Goal: Task Accomplishment & Management: Complete application form

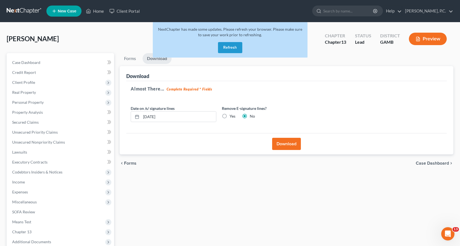
click at [234, 46] on button "Refresh" at bounding box center [230, 47] width 24 height 11
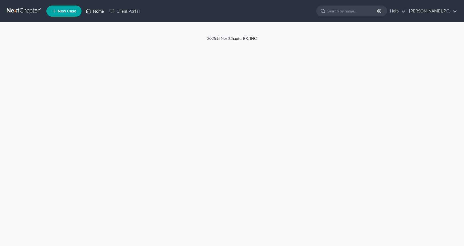
click at [101, 11] on link "Home" at bounding box center [94, 11] width 23 height 10
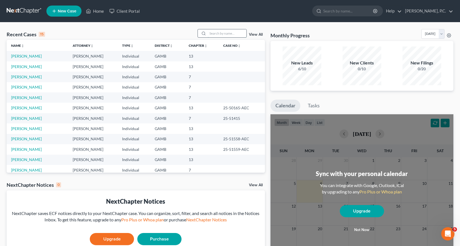
click at [226, 33] on input "search" at bounding box center [227, 33] width 39 height 8
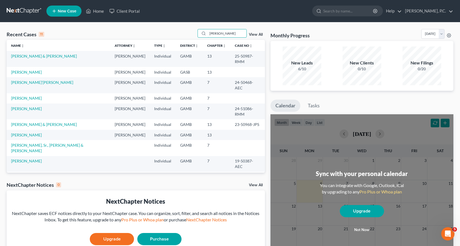
type input "[PERSON_NAME]"
drag, startPoint x: 170, startPoint y: 38, endPoint x: 138, endPoint y: 44, distance: 32.1
click at [139, 44] on div "Recent Cases 11 [PERSON_NAME] View All Name unfold_more expand_more expand_less…" at bounding box center [136, 100] width 258 height 143
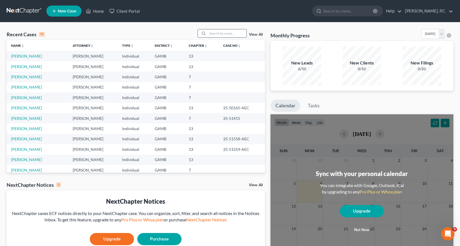
click at [218, 31] on input "search" at bounding box center [227, 33] width 39 height 8
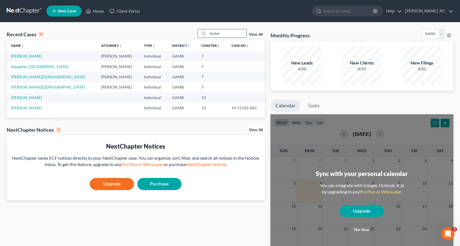
type input "Jordan"
click at [28, 56] on link "[PERSON_NAME]" at bounding box center [26, 56] width 31 height 5
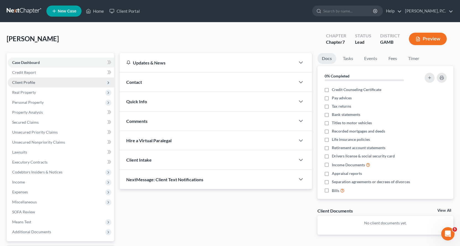
click at [27, 83] on span "Client Profile" at bounding box center [23, 82] width 23 height 5
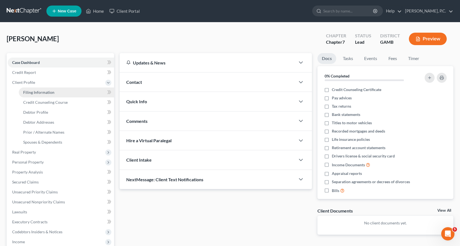
click at [41, 92] on span "Filing Information" at bounding box center [38, 92] width 31 height 5
select select "1"
select select "0"
select select "10"
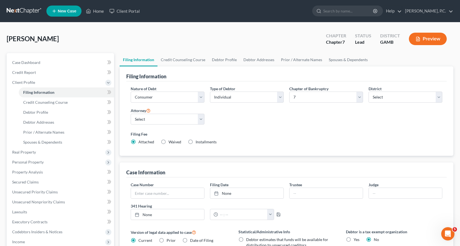
click at [196, 141] on label "Installments Installments" at bounding box center [206, 142] width 21 height 6
click at [198, 141] on input "Installments Installments" at bounding box center [200, 141] width 4 height 4
radio input "true"
radio input "false"
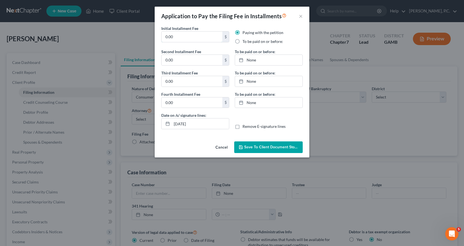
drag, startPoint x: 179, startPoint y: 33, endPoint x: 153, endPoint y: 31, distance: 26.3
click at [153, 31] on div "Application to Pay the Filing Fee in Installments × Initial Installment Fee 0.0…" at bounding box center [232, 123] width 464 height 246
type input "100.00"
type input "238.00"
type input "[DATE]"
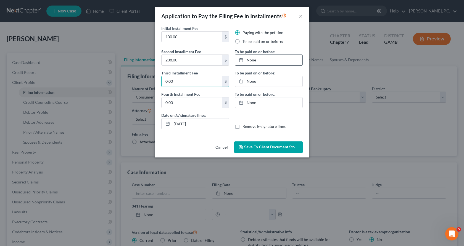
click at [252, 60] on link "None" at bounding box center [268, 60] width 67 height 10
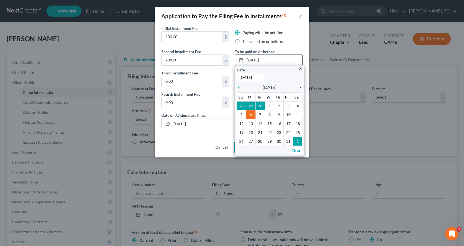
click at [301, 88] on icon "chevron_right" at bounding box center [298, 87] width 7 height 4
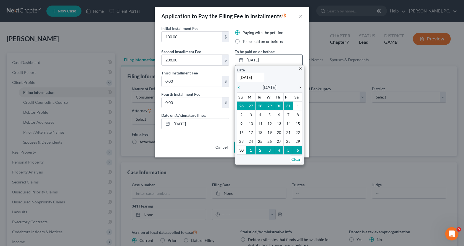
click at [301, 88] on icon "chevron_right" at bounding box center [298, 87] width 7 height 4
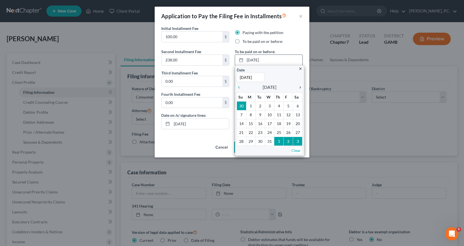
click at [301, 86] on icon "chevron_right" at bounding box center [298, 87] width 7 height 4
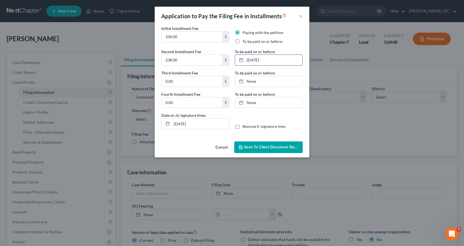
click at [264, 146] on span "Save to Client Document Storage" at bounding box center [273, 146] width 59 height 5
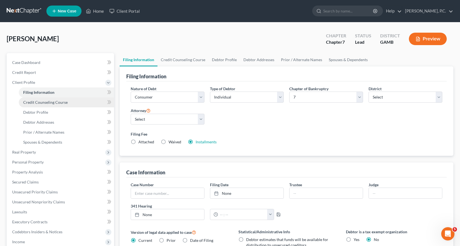
click at [50, 103] on span "Credit Counseling Course" at bounding box center [45, 102] width 44 height 5
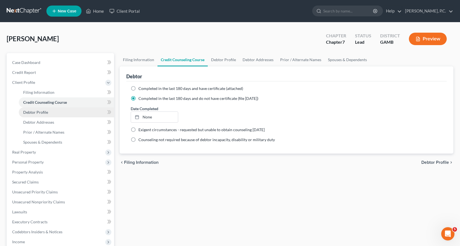
click at [41, 112] on span "Debtor Profile" at bounding box center [35, 112] width 25 height 5
select select "3"
select select "0"
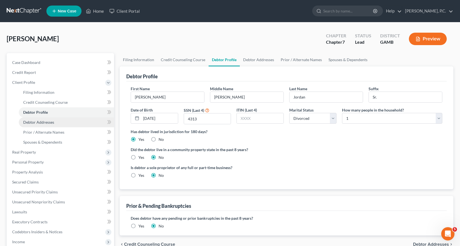
click at [41, 122] on span "Debtor Addresses" at bounding box center [38, 122] width 31 height 5
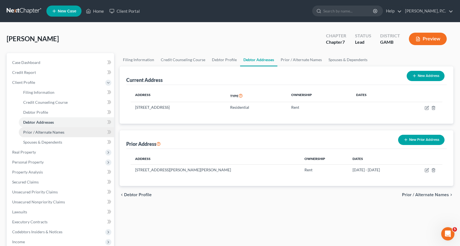
click at [44, 132] on span "Prior / Alternate Names" at bounding box center [43, 132] width 41 height 5
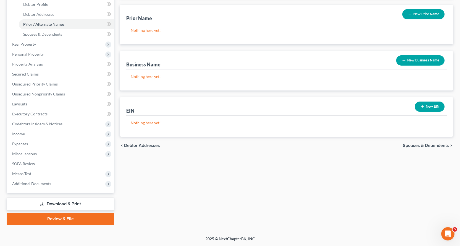
scroll to position [52, 0]
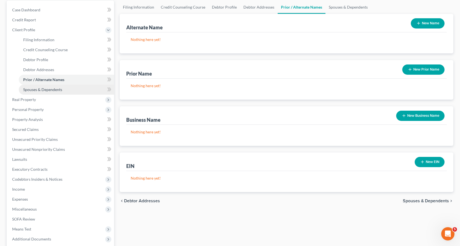
click at [48, 89] on span "Spouses & Dependents" at bounding box center [42, 89] width 39 height 5
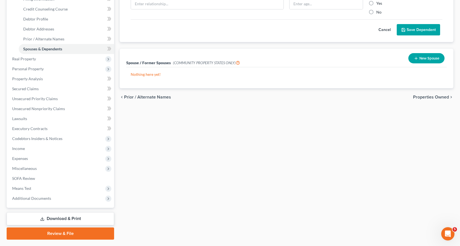
scroll to position [80, 0]
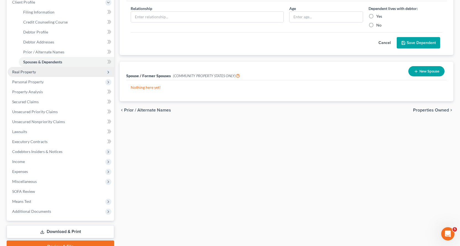
click at [27, 71] on span "Real Property" at bounding box center [24, 71] width 24 height 5
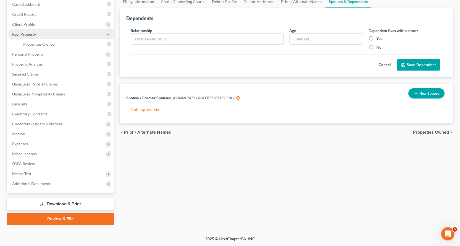
scroll to position [58, 0]
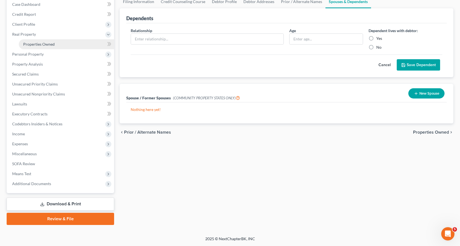
click at [47, 43] on span "Properties Owned" at bounding box center [38, 44] width 31 height 5
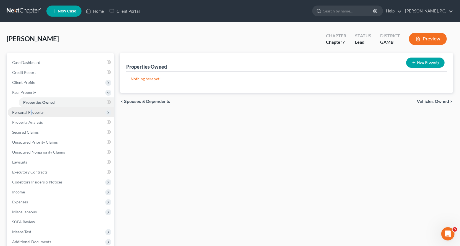
click at [31, 110] on span "Personal Property" at bounding box center [27, 112] width 31 height 5
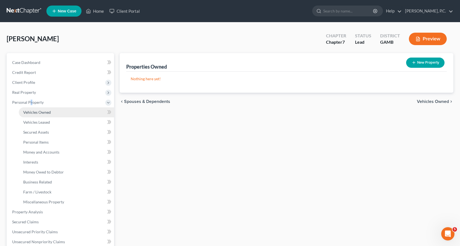
click at [42, 111] on span "Vehicles Owned" at bounding box center [37, 112] width 28 height 5
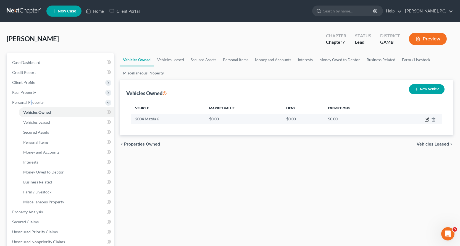
click at [427, 117] on icon "button" at bounding box center [427, 119] width 4 height 4
select select "0"
select select "22"
select select "4"
select select "0"
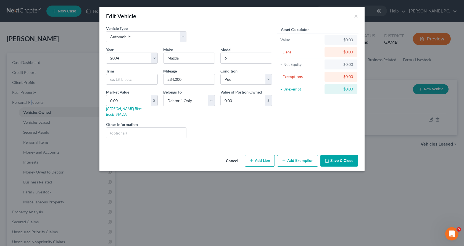
click at [347, 156] on button "Save & Close" at bounding box center [339, 161] width 38 height 12
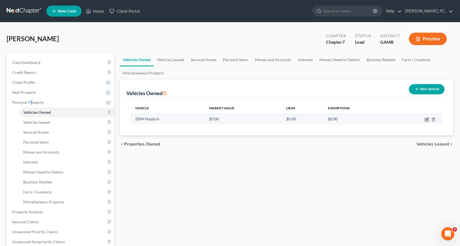
click at [428, 119] on icon "button" at bounding box center [427, 118] width 2 height 2
select select "0"
select select "22"
select select "4"
select select "0"
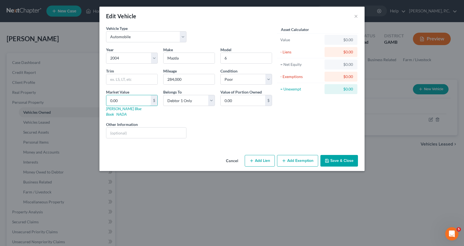
type input "3"
type input "3.00"
type input "32"
type input "32.00"
type input "325"
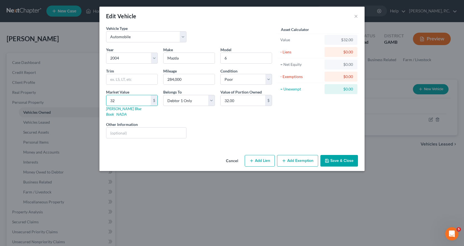
type input "325.00"
type input "32"
type input "32.00"
type input "3"
type input "3.00"
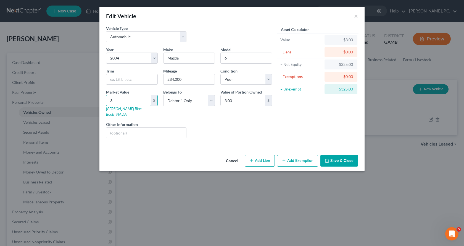
type input "35"
type input "35.00"
type input "350"
type input "350.00"
type input "3500"
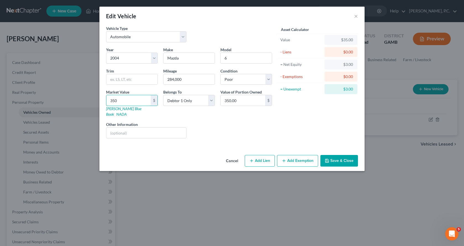
type input "3,500.00"
click at [296, 156] on button "Add Exemption" at bounding box center [297, 161] width 41 height 12
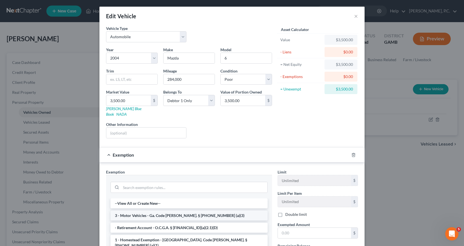
click at [152, 210] on li "3 - Motor Vehicles - Ga. Code [PERSON_NAME]. § [PHONE_NUMBER] (a)(3)" at bounding box center [189, 215] width 157 height 10
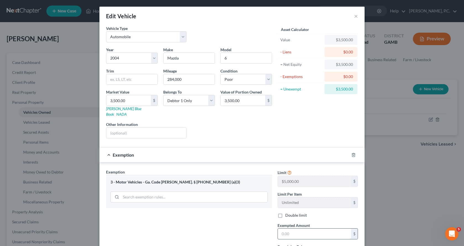
click at [299, 232] on div "Limit $5,000.00 $ Limit Per Item Unlimited $ Double limit Exempted Amount * $ R…" at bounding box center [318, 217] width 86 height 96
click at [298, 228] on input "text" at bounding box center [314, 233] width 73 height 10
type input "3,500.00"
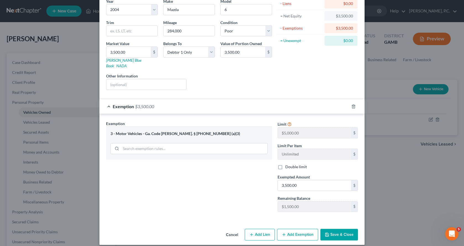
click at [342, 230] on button "Save & Close" at bounding box center [339, 234] width 38 height 12
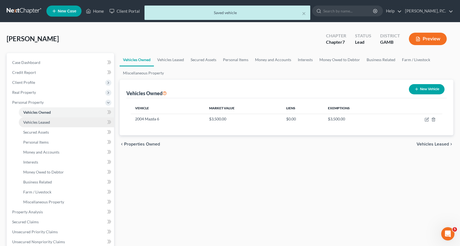
click at [41, 120] on span "Vehicles Leased" at bounding box center [36, 122] width 27 height 5
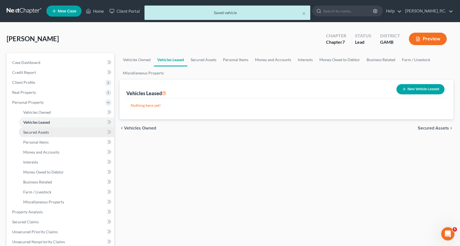
click at [42, 131] on span "Secured Assets" at bounding box center [36, 132] width 26 height 5
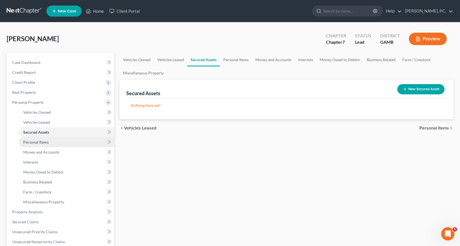
click at [38, 141] on span "Personal Items" at bounding box center [35, 142] width 25 height 5
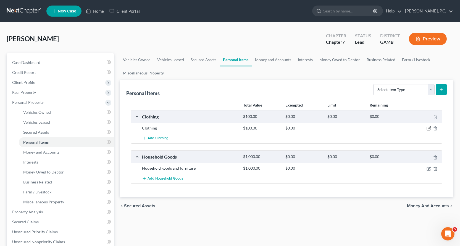
click at [428, 128] on icon "button" at bounding box center [429, 128] width 4 height 4
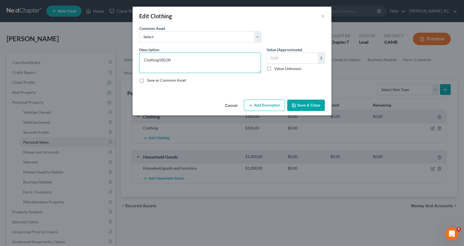
type textarea "Clothing"
type input "150.00"
click at [265, 104] on button "Add Exemption" at bounding box center [264, 105] width 41 height 12
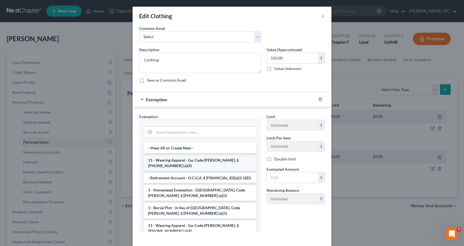
click at [188, 158] on li "11 - Wearing Apparel - Ga. Code [PERSON_NAME]. § [PHONE_NUMBER] (a)(4)" at bounding box center [200, 162] width 113 height 15
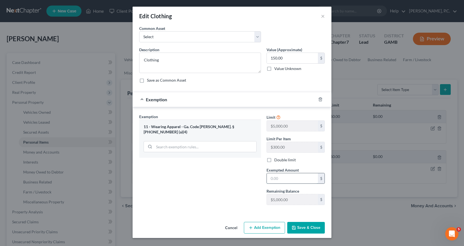
click at [295, 178] on input "text" at bounding box center [292, 178] width 51 height 10
type input "150.00"
click at [308, 228] on button "Save & Close" at bounding box center [306, 228] width 38 height 12
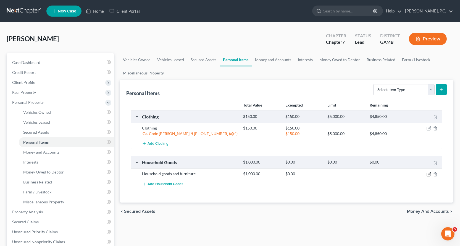
click at [428, 174] on icon "button" at bounding box center [429, 174] width 4 height 4
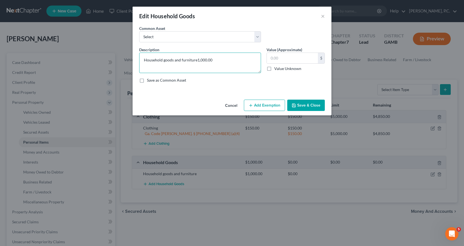
type textarea "Household goods and furniture"
type input "1,500.00"
click at [265, 106] on button "Add Exemption" at bounding box center [264, 105] width 41 height 12
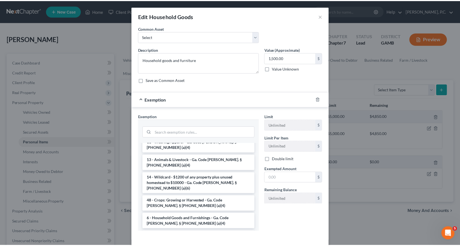
scroll to position [28, 0]
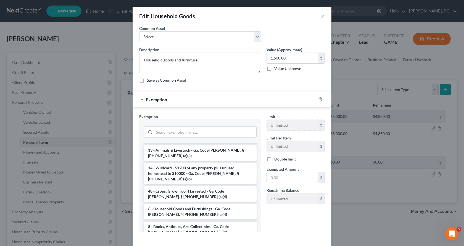
click at [161, 204] on li "6 - Household Goods and Furnishings - Ga. Code [PERSON_NAME]. § [PHONE_NUMBER] …" at bounding box center [200, 211] width 113 height 15
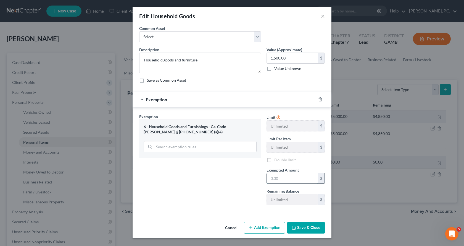
click at [291, 178] on input "text" at bounding box center [292, 178] width 51 height 10
type input "1,500.00"
click at [307, 229] on button "Save & Close" at bounding box center [306, 228] width 38 height 12
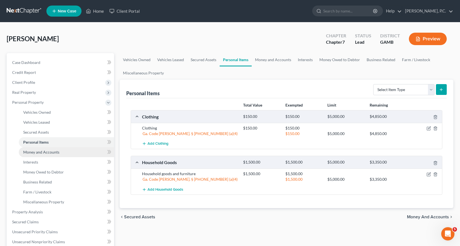
click at [50, 151] on span "Money and Accounts" at bounding box center [41, 151] width 36 height 5
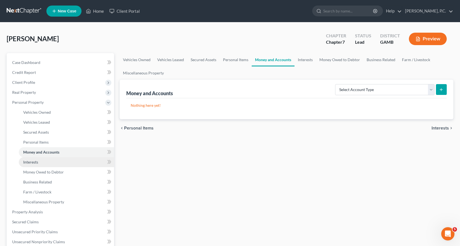
click at [33, 162] on span "Interests" at bounding box center [30, 161] width 15 height 5
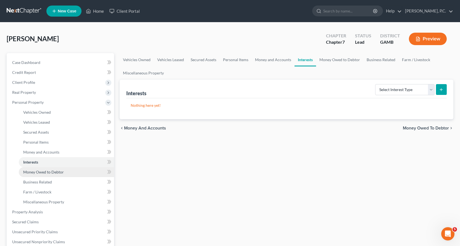
click at [36, 171] on span "Money Owed to Debtor" at bounding box center [43, 171] width 41 height 5
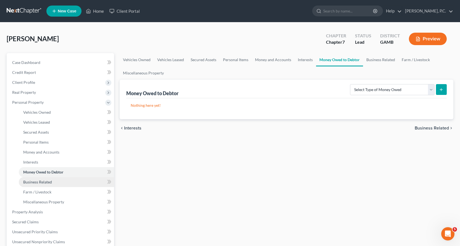
click at [36, 183] on span "Business Related" at bounding box center [37, 181] width 29 height 5
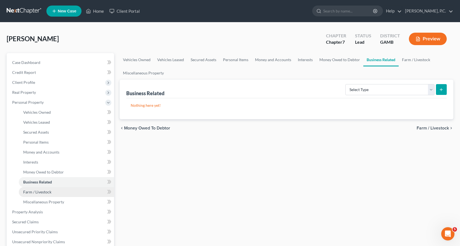
click at [37, 191] on span "Farm / Livestock" at bounding box center [37, 191] width 28 height 5
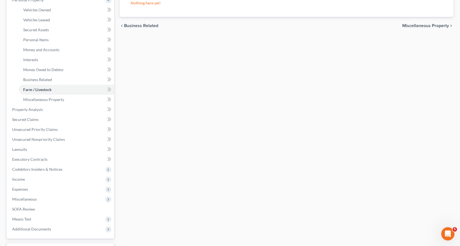
scroll to position [111, 0]
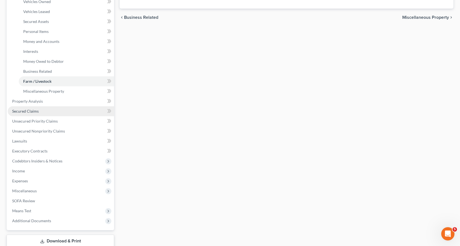
click at [32, 110] on span "Secured Claims" at bounding box center [25, 111] width 27 height 5
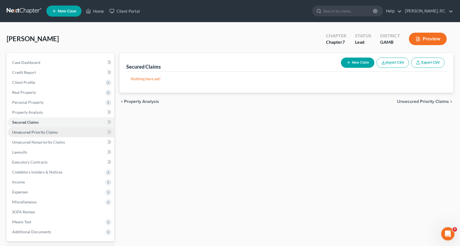
click at [32, 131] on span "Unsecured Priority Claims" at bounding box center [35, 132] width 46 height 5
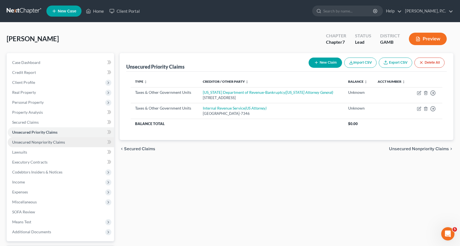
click at [51, 142] on span "Unsecured Nonpriority Claims" at bounding box center [38, 142] width 53 height 5
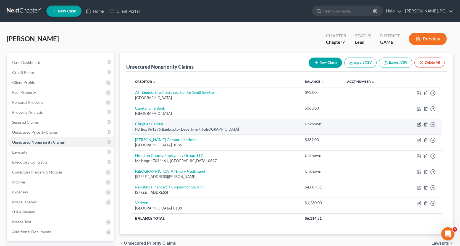
click at [419, 125] on icon "button" at bounding box center [419, 123] width 2 height 2
select select "45"
select select "4"
select select "0"
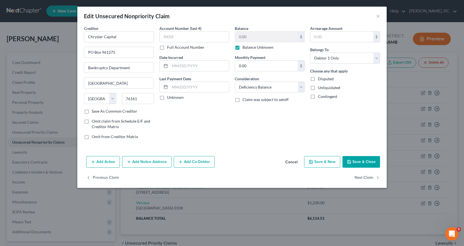
click at [366, 162] on button "Save & Close" at bounding box center [362, 162] width 38 height 12
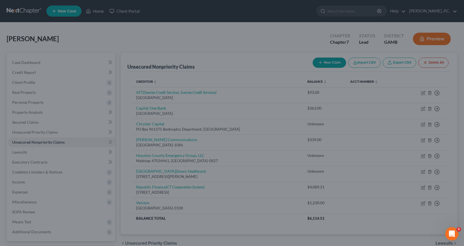
type input "0"
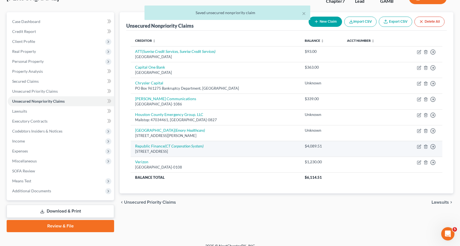
scroll to position [48, 0]
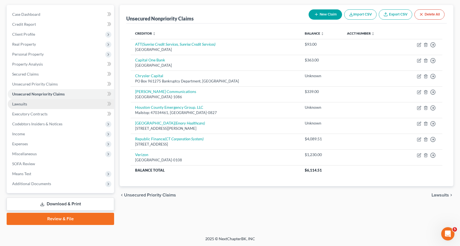
click at [22, 104] on span "Lawsuits" at bounding box center [19, 103] width 15 height 5
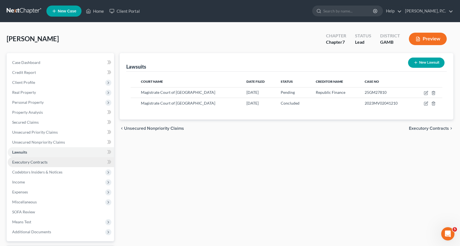
click at [33, 161] on span "Executory Contracts" at bounding box center [29, 161] width 35 height 5
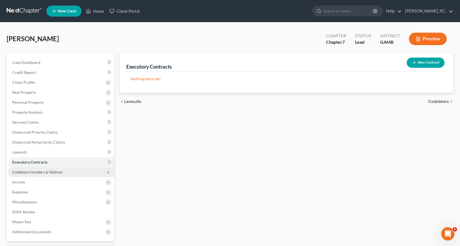
click at [36, 170] on span "Codebtors Insiders & Notices" at bounding box center [37, 171] width 50 height 5
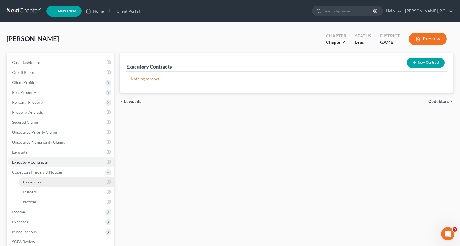
click at [31, 181] on span "Codebtors" at bounding box center [32, 181] width 18 height 5
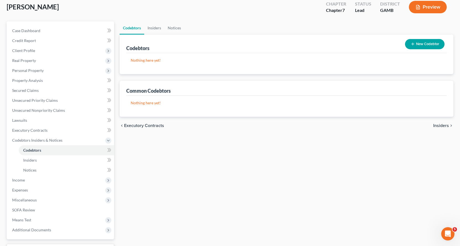
scroll to position [78, 0]
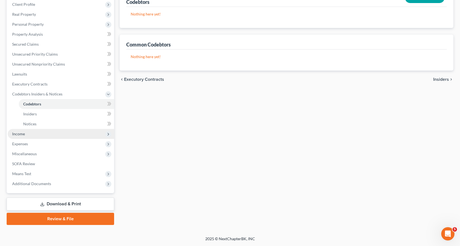
click at [20, 133] on span "Income" at bounding box center [18, 133] width 13 height 5
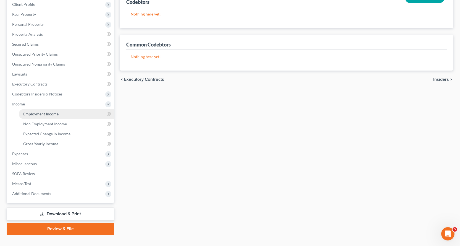
click at [44, 113] on span "Employment Income" at bounding box center [40, 113] width 35 height 5
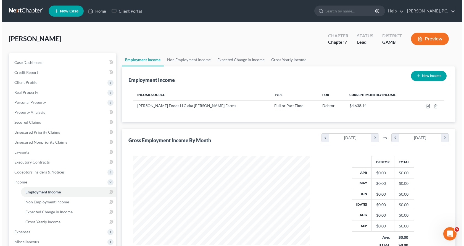
scroll to position [99, 188]
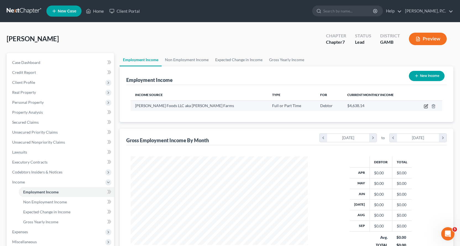
click at [427, 106] on icon "button" at bounding box center [426, 105] width 2 height 2
select select "0"
select select "21"
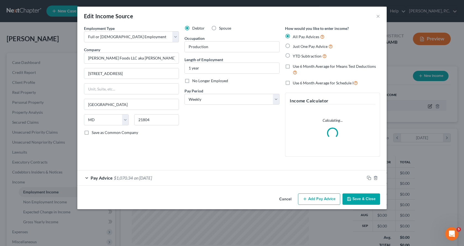
scroll to position [99, 190]
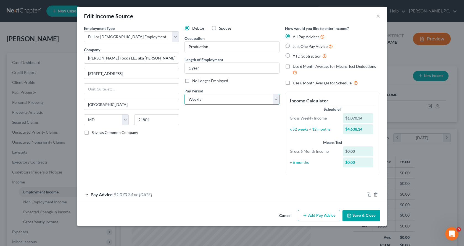
click at [277, 98] on select "Select Monthly Twice Monthly Every Other Week Weekly" at bounding box center [232, 99] width 95 height 11
select select "0"
click at [185, 94] on select "Select Monthly Twice Monthly Every Other Week Weekly" at bounding box center [232, 99] width 95 height 11
click at [293, 46] on label "Just One Pay Advice" at bounding box center [313, 46] width 40 height 6
click at [295, 46] on input "Just One Pay Advice" at bounding box center [297, 45] width 4 height 4
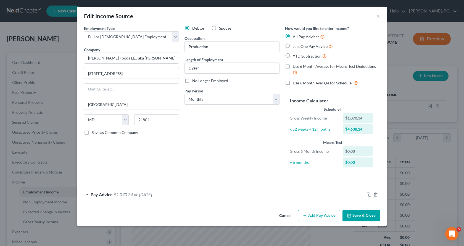
radio input "true"
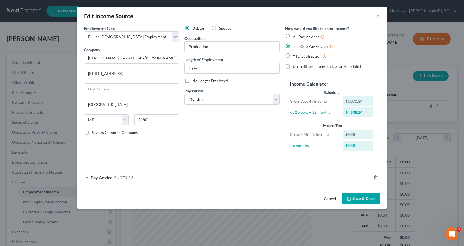
click at [86, 177] on div "Pay Advice $1,070.34" at bounding box center [224, 177] width 294 height 15
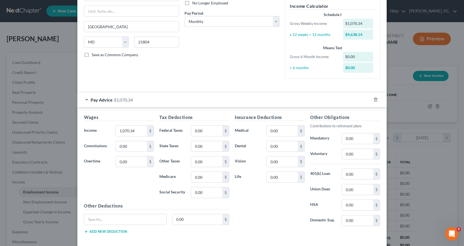
scroll to position [83, 0]
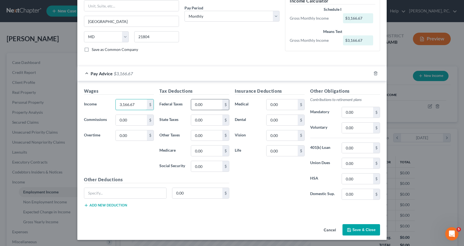
type input "3,166.67"
type input "475.00"
click at [278, 105] on input "0.00" at bounding box center [282, 104] width 31 height 10
type input "202.80"
type input "25.13"
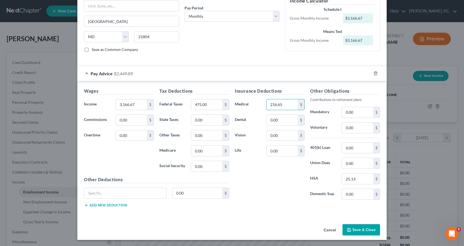
type input "216.65"
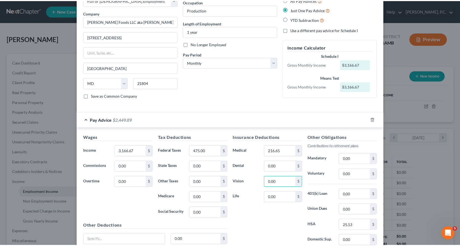
scroll to position [83, 0]
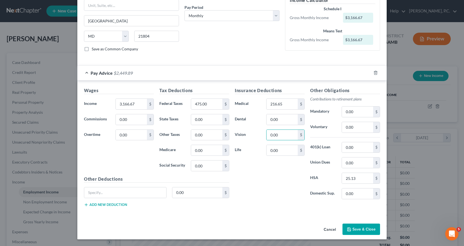
click at [362, 229] on button "Save & Close" at bounding box center [362, 229] width 38 height 12
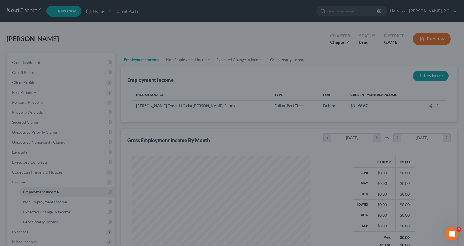
scroll to position [276183, 276094]
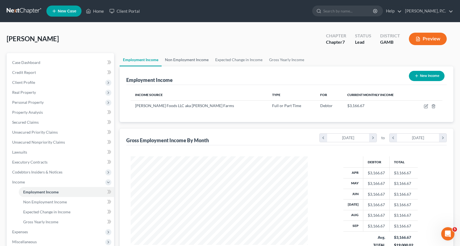
click at [192, 59] on link "Non Employment Income" at bounding box center [187, 59] width 50 height 13
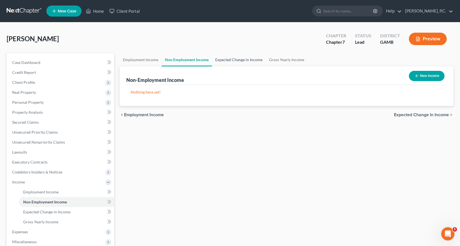
click at [232, 59] on link "Expected Change in Income" at bounding box center [239, 59] width 54 height 13
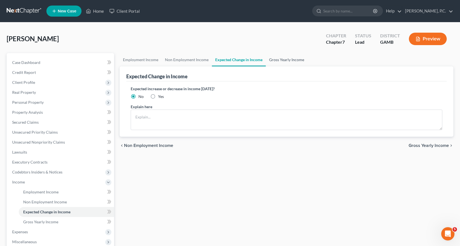
click at [285, 59] on link "Gross Yearly Income" at bounding box center [287, 59] width 42 height 13
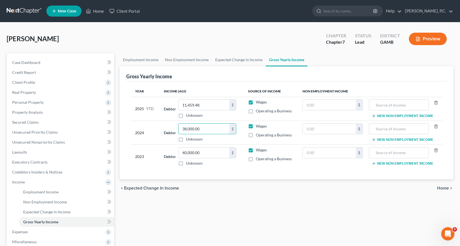
type input "38,000.00"
click at [25, 102] on span "Personal Property" at bounding box center [27, 102] width 31 height 5
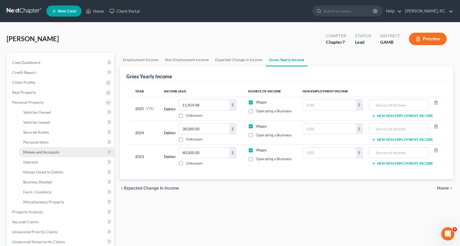
click at [39, 152] on span "Money and Accounts" at bounding box center [41, 151] width 36 height 5
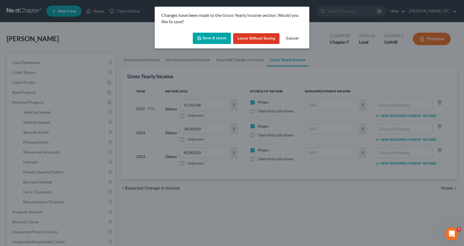
click at [212, 38] on button "Save & Leave" at bounding box center [212, 39] width 38 height 12
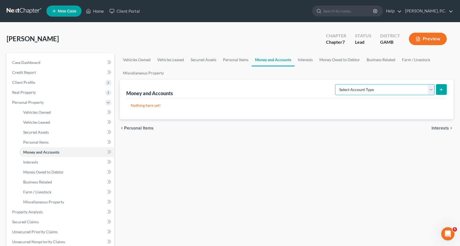
click at [431, 90] on select "Select Account Type Brokerage Cash on Hand Certificates of Deposit Checking Acc…" at bounding box center [384, 89] width 99 height 11
select select "other"
click at [336, 84] on select "Select Account Type Brokerage Cash on Hand Certificates of Deposit Checking Acc…" at bounding box center [384, 89] width 99 height 11
click at [443, 88] on icon "submit" at bounding box center [441, 89] width 4 height 4
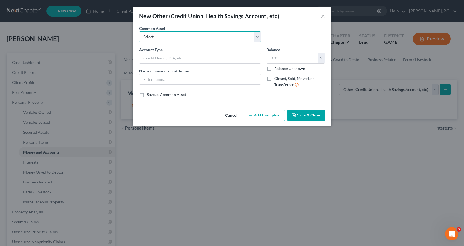
click at [166, 37] on select "Select 401 K Health Savings Account" at bounding box center [200, 36] width 122 height 11
select select "1"
click at [139, 31] on select "Select 401 K Health Savings Account" at bounding box center [200, 36] width 122 height 11
type input "Health Savings Account"
type input "General Shale"
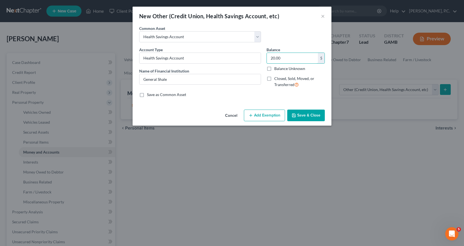
type input "20.00"
drag, startPoint x: 137, startPoint y: 77, endPoint x: 92, endPoint y: 82, distance: 45.3
click at [93, 81] on div "New Other (Credit Union, Health Savings Account, etc) × An exemption set must f…" at bounding box center [232, 123] width 464 height 246
type input "[PERSON_NAME] Foods LLC"
click at [269, 115] on button "Add Exemption" at bounding box center [264, 115] width 41 height 12
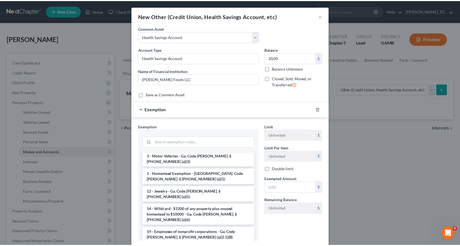
scroll to position [249, 0]
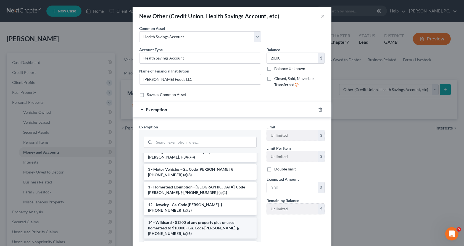
click at [197, 217] on li "14 - Wildcard - $1200 of any property plus unused homestead to $10000 - Ga. Cod…" at bounding box center [200, 227] width 113 height 21
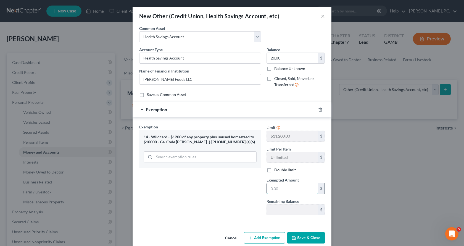
click at [312, 189] on input "text" at bounding box center [292, 188] width 51 height 10
type input "20.00"
click at [309, 236] on button "Save & Close" at bounding box center [306, 238] width 38 height 12
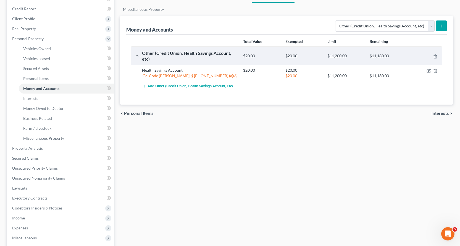
scroll to position [83, 0]
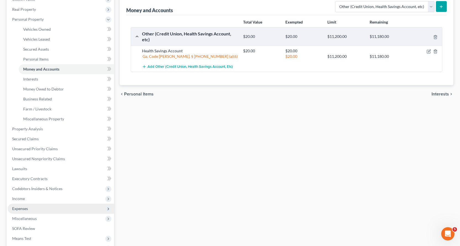
click at [18, 208] on span "Expenses" at bounding box center [20, 208] width 16 height 5
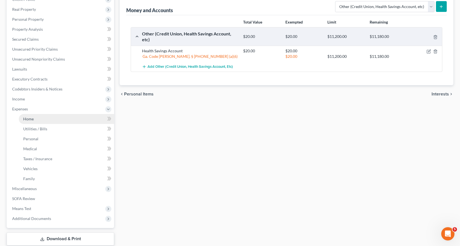
click at [26, 119] on span "Home" at bounding box center [28, 118] width 10 height 5
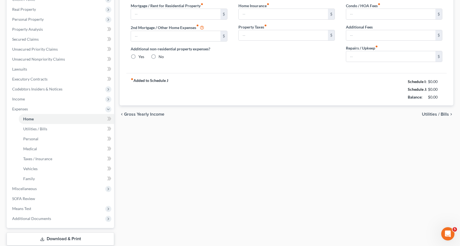
type input "382.00"
type input "0.00"
radio input "true"
type input "0.00"
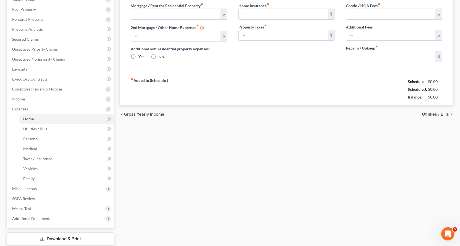
type input "0.00"
type input "50.00"
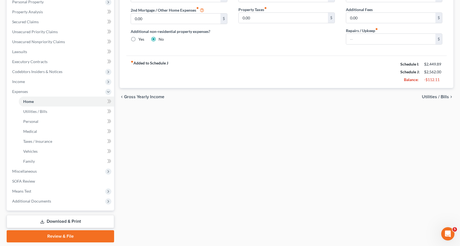
scroll to position [111, 0]
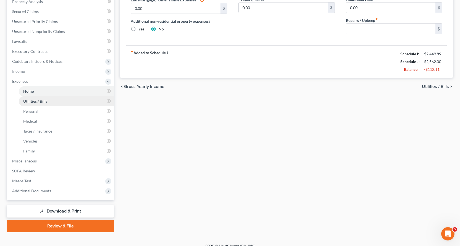
click at [33, 101] on span "Utilities / Bills" at bounding box center [35, 101] width 24 height 5
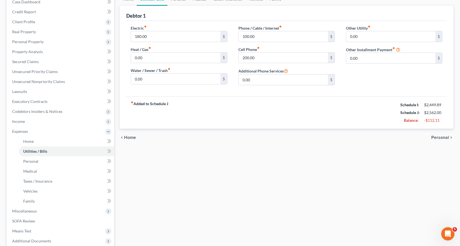
scroll to position [83, 0]
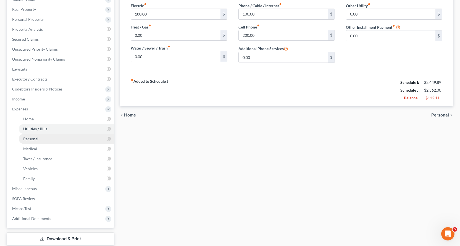
click at [34, 138] on span "Personal" at bounding box center [30, 138] width 15 height 5
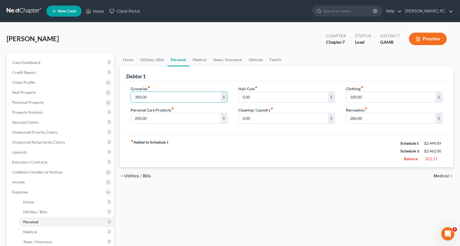
type input "300.00"
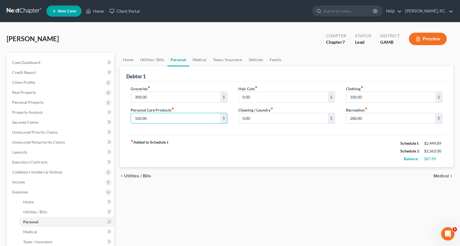
type input "100.00"
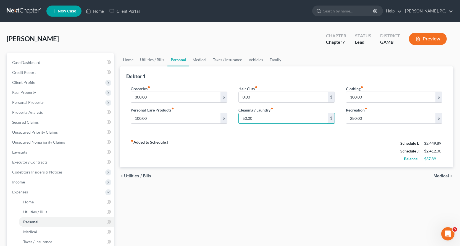
type input "50.00"
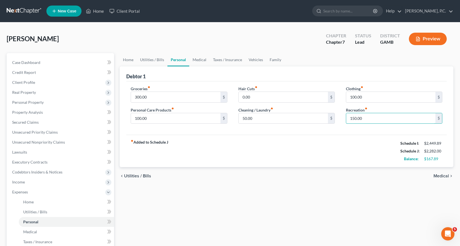
type input "150.00"
type input "50.00"
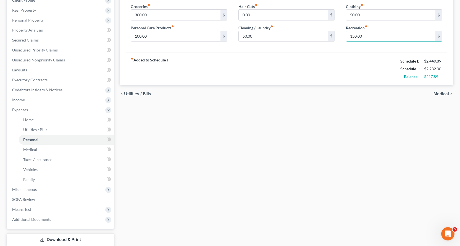
scroll to position [111, 0]
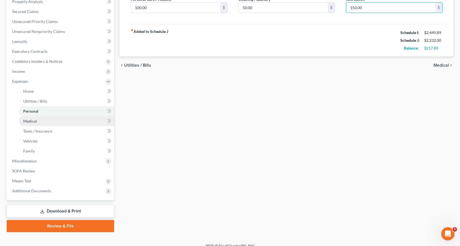
click at [27, 120] on span "Medical" at bounding box center [30, 121] width 14 height 5
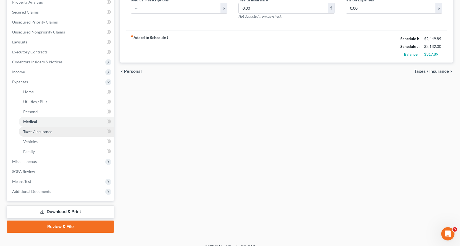
scroll to position [111, 0]
click at [41, 130] on span "Taxes / Insurance" at bounding box center [37, 130] width 29 height 5
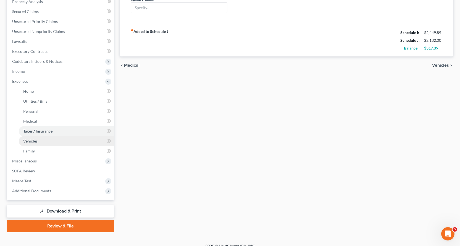
click at [30, 140] on span "Vehicles" at bounding box center [30, 140] width 14 height 5
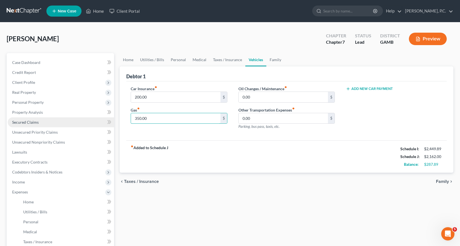
type input "350.00"
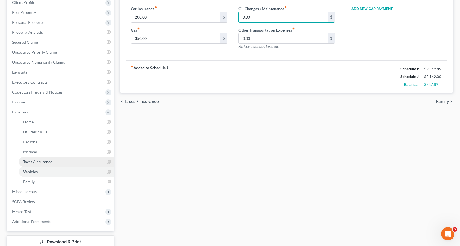
scroll to position [83, 0]
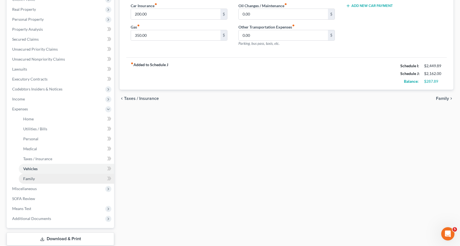
click at [28, 177] on span "Family" at bounding box center [29, 178] width 12 height 5
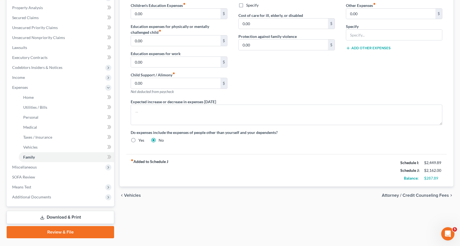
scroll to position [118, 0]
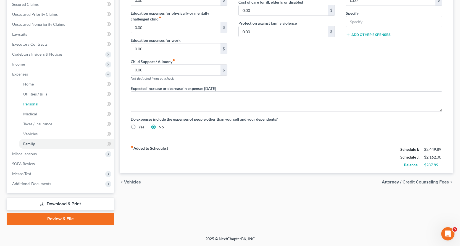
click at [25, 103] on span "Personal" at bounding box center [30, 103] width 15 height 5
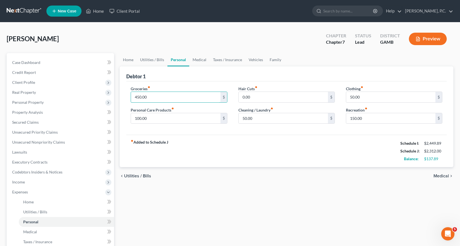
type input "450.00"
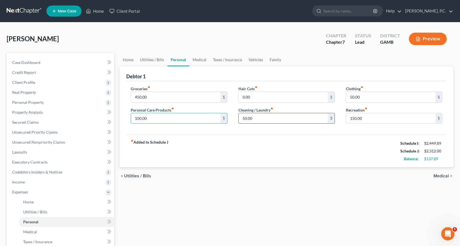
click at [267, 123] on div "50.00 $" at bounding box center [286, 118] width 96 height 11
type input "80.00"
type input "150.00"
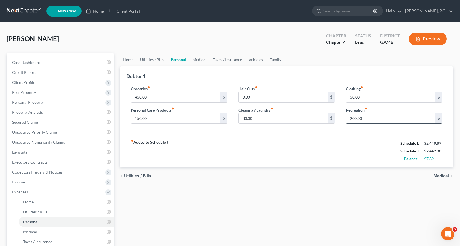
type input "200.00"
click at [368, 218] on div "Home Utilities / Bills Personal Medical Taxes / Insurance Vehicles Family Debto…" at bounding box center [286, 197] width 339 height 289
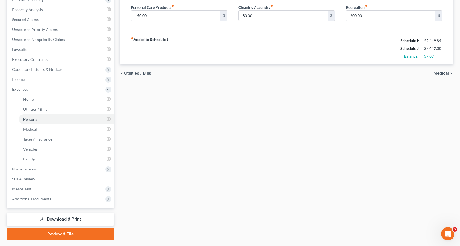
scroll to position [118, 0]
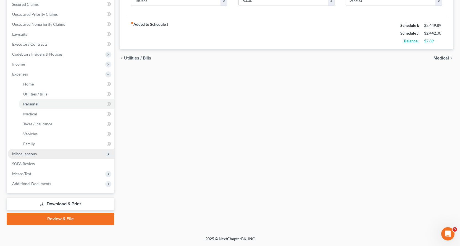
click at [29, 154] on span "Miscellaneous" at bounding box center [24, 153] width 25 height 5
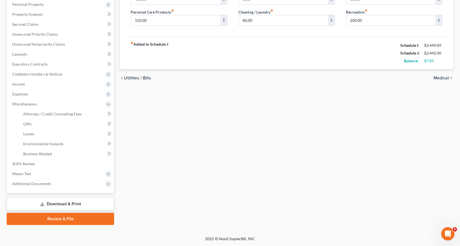
scroll to position [98, 0]
click at [46, 112] on span "Attorney / Credit Counseling Fees" at bounding box center [52, 113] width 58 height 5
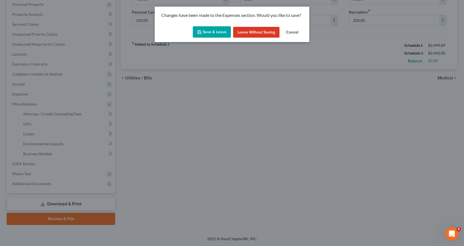
drag, startPoint x: 209, startPoint y: 31, endPoint x: 209, endPoint y: 34, distance: 3.1
click at [209, 30] on button "Save & Leave" at bounding box center [212, 32] width 38 height 12
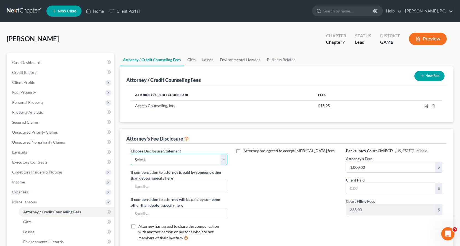
click at [180, 161] on select "Select Attorney" at bounding box center [179, 159] width 96 height 11
select select "0"
click at [131, 154] on select "Select Attorney" at bounding box center [179, 159] width 96 height 11
click at [371, 190] on input "text" at bounding box center [390, 188] width 89 height 10
type input "0.00"
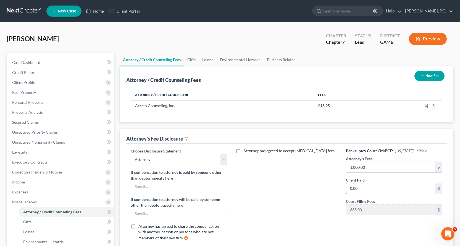
scroll to position [98, 0]
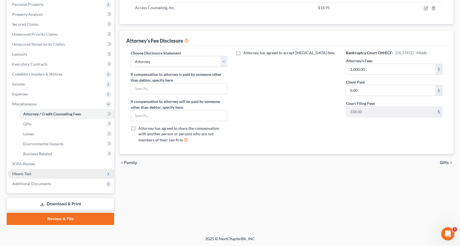
click at [24, 173] on span "Means Test" at bounding box center [21, 173] width 19 height 5
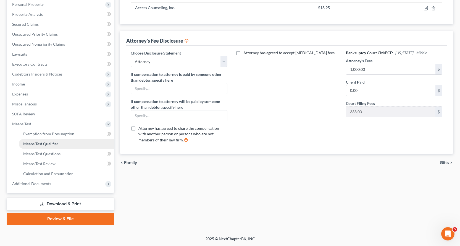
click at [44, 143] on span "Means Test Qualifier" at bounding box center [40, 143] width 35 height 5
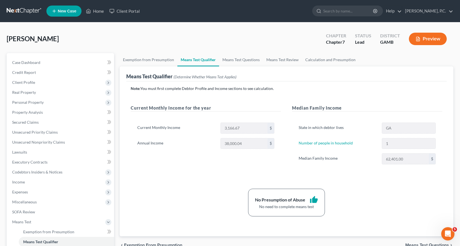
scroll to position [98, 0]
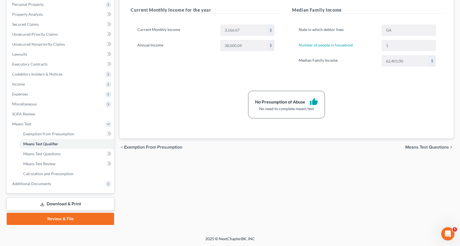
click at [61, 203] on link "Download & Print" at bounding box center [60, 203] width 107 height 13
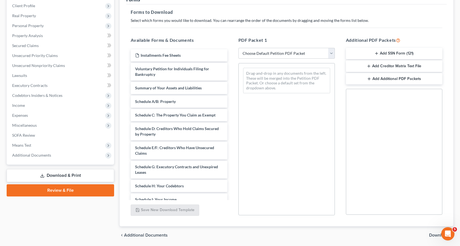
scroll to position [96, 0]
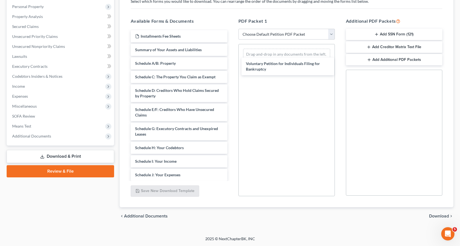
drag, startPoint x: 147, startPoint y: 53, endPoint x: 235, endPoint y: 60, distance: 89.0
click at [232, 65] on div "Voluntary Petition for Individuals Filing for Bankruptcy Installments Fee Sheet…" at bounding box center [178, 173] width 105 height 287
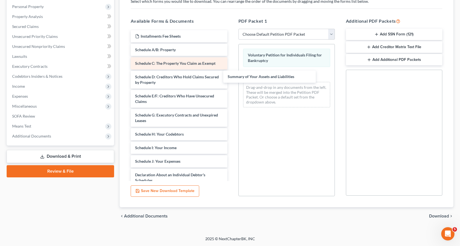
drag, startPoint x: 163, startPoint y: 50, endPoint x: 214, endPoint y: 62, distance: 52.5
click at [232, 76] on div "Summary of Your Assets and Liabilities Installments Fee Sheets Summary of Your …" at bounding box center [178, 166] width 105 height 273
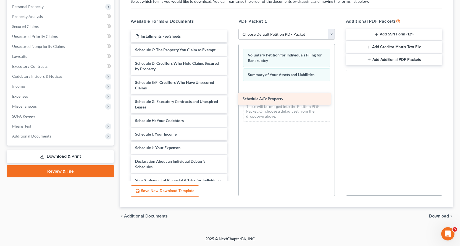
drag, startPoint x: 164, startPoint y: 49, endPoint x: 272, endPoint y: 97, distance: 117.8
click at [232, 97] on div "Schedule A/B: Property Installments Fee Sheets Schedule A/B: Property Schedule …" at bounding box center [178, 159] width 105 height 259
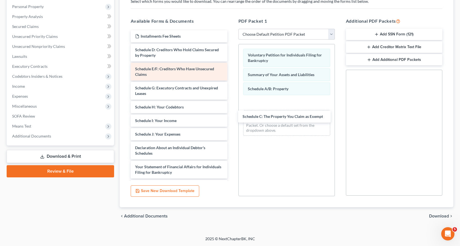
drag, startPoint x: 159, startPoint y: 50, endPoint x: 195, endPoint y: 78, distance: 45.4
click at [232, 115] on div "Schedule C: The Property You Claim as Exempt Installments Fee Sheets Schedule C…" at bounding box center [178, 153] width 105 height 246
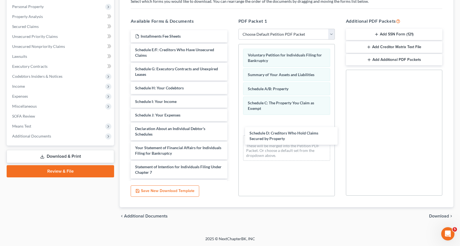
drag, startPoint x: 147, startPoint y: 51, endPoint x: 237, endPoint y: 103, distance: 104.4
click at [232, 129] on div "Schedule D: Creditors Who Hold Claims Secured by Property Installments Fee Shee…" at bounding box center [178, 143] width 105 height 227
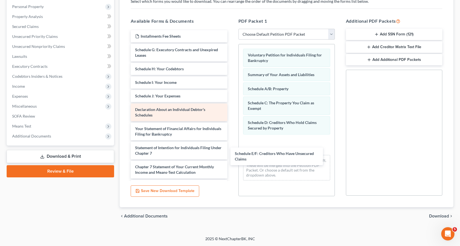
drag, startPoint x: 146, startPoint y: 50, endPoint x: 223, endPoint y: 111, distance: 98.2
click at [232, 149] on div "Schedule E/F: Creditors Who Have Unsecured Claims Installments Fee Sheets Sched…" at bounding box center [178, 134] width 105 height 208
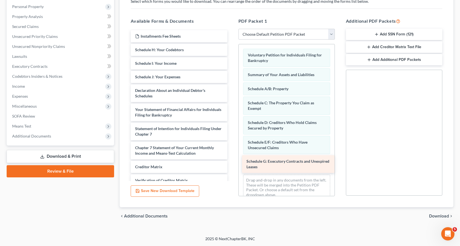
drag, startPoint x: 140, startPoint y: 53, endPoint x: 249, endPoint y: 154, distance: 148.4
click at [232, 162] on div "Schedule G: Executory Contracts and Unexpired Leases Installments Fee Sheets Sc…" at bounding box center [178, 124] width 105 height 189
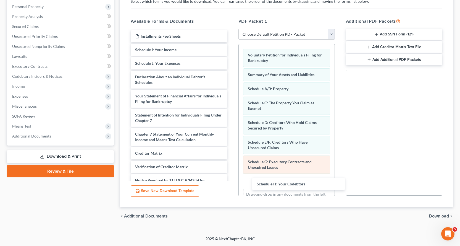
drag, startPoint x: 172, startPoint y: 49, endPoint x: 282, endPoint y: 170, distance: 163.7
click at [232, 182] on div "Schedule H: Your Codebtors Installments Fee Sheets Schedule H: Your Codebtors S…" at bounding box center [178, 117] width 105 height 175
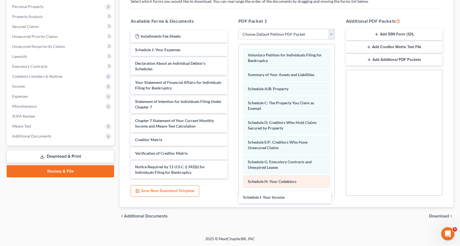
drag, startPoint x: 171, startPoint y: 49, endPoint x: 289, endPoint y: 181, distance: 176.7
click at [232, 192] on div "Schedule I: Your Income Installments Fee Sheets Schedule I: Your Income Schedul…" at bounding box center [178, 111] width 105 height 162
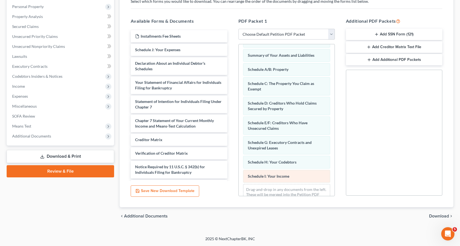
scroll to position [37, 0]
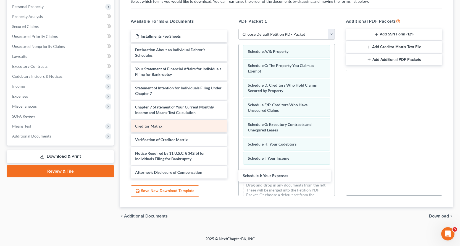
drag, startPoint x: 153, startPoint y: 48, endPoint x: 210, endPoint y: 120, distance: 92.2
click at [232, 173] on div "Schedule J: Your Expenses Installments Fee Sheets Schedule J: Your Expenses Dec…" at bounding box center [178, 104] width 105 height 148
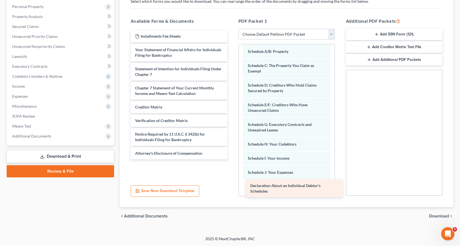
drag, startPoint x: 140, startPoint y: 52, endPoint x: 256, endPoint y: 187, distance: 177.1
click at [232, 159] on div "Declaration About an Individual Debtor's Schedules Installments Fee Sheets Decl…" at bounding box center [178, 94] width 105 height 129
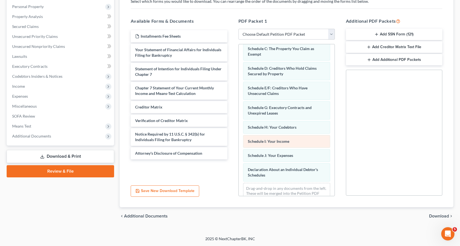
scroll to position [71, 0]
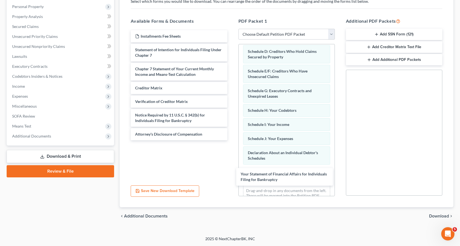
drag, startPoint x: 148, startPoint y: 54, endPoint x: 246, endPoint y: 165, distance: 148.4
click at [232, 140] on div "Your Statement of Financial Affairs for Individuals Filing for Bankruptcy Insta…" at bounding box center [178, 85] width 105 height 110
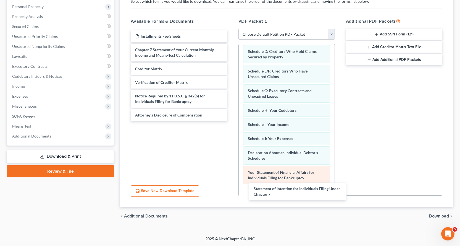
drag, startPoint x: 141, startPoint y: 53, endPoint x: 265, endPoint y: 177, distance: 175.6
click at [232, 121] on div "Statement of Intention for Individuals Filing Under Chapter 7 Installments Fee …" at bounding box center [178, 75] width 105 height 91
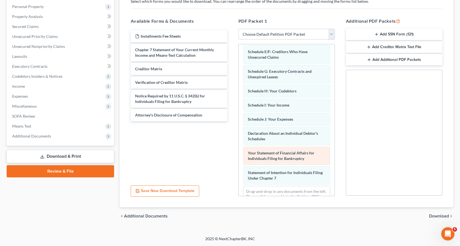
scroll to position [110, 0]
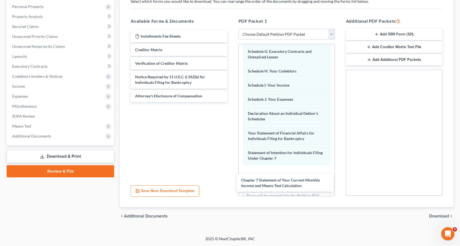
drag, startPoint x: 142, startPoint y: 51, endPoint x: 198, endPoint y: 120, distance: 88.2
click at [232, 102] on div "Chapter 7 Statement of Your Current Monthly Income and Means-Test Calculation I…" at bounding box center [178, 66] width 105 height 72
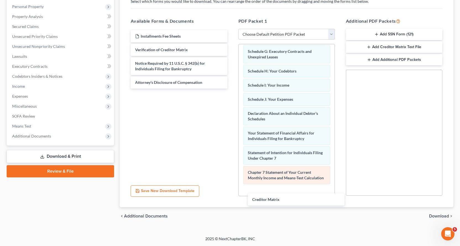
drag, startPoint x: 143, startPoint y: 49, endPoint x: 259, endPoint y: 171, distance: 168.1
click at [232, 88] on div "Creditor Matrix Installments Fee Sheets Creditor Matrix Verification of Credito…" at bounding box center [178, 59] width 105 height 58
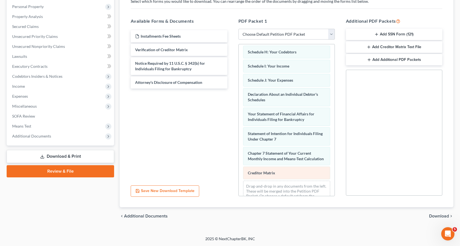
scroll to position [149, 0]
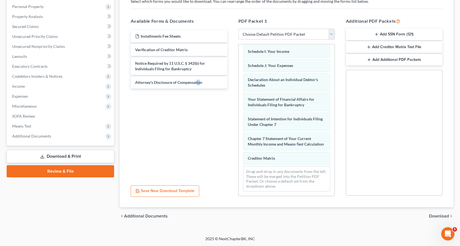
click at [197, 149] on div "Installments Fee Sheets Verification of Creditor Matrix Notice Required by 11 U…" at bounding box center [178, 105] width 105 height 152
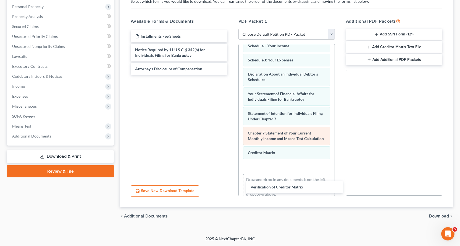
drag, startPoint x: 141, startPoint y: 47, endPoint x: 248, endPoint y: 149, distance: 147.3
click at [232, 75] on div "Verification of Creditor Matrix Installments Fee Sheets Verification of Credito…" at bounding box center [178, 52] width 105 height 45
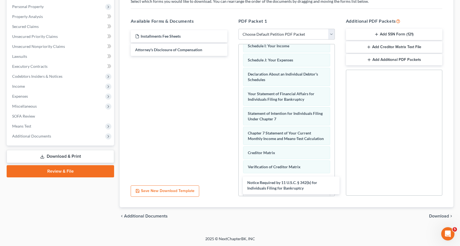
drag, startPoint x: 152, startPoint y: 51, endPoint x: 266, endPoint y: 165, distance: 161.0
click at [232, 56] on div "Notice Required by 11 U.S.C. § 342(b) for Individuals Filing for Bankruptcy Ins…" at bounding box center [178, 43] width 105 height 26
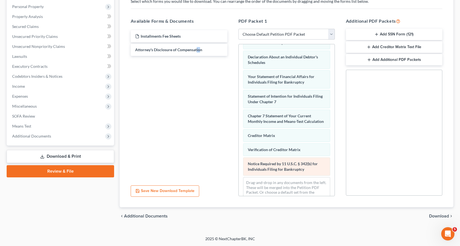
scroll to position [183, 0]
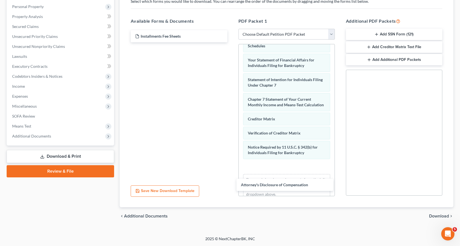
drag, startPoint x: 162, startPoint y: 49, endPoint x: 284, endPoint y: 173, distance: 173.9
click at [232, 42] on div "Attorney's Disclosure of Compensation Installments Fee Sheets Attorney's Disclo…" at bounding box center [178, 36] width 105 height 12
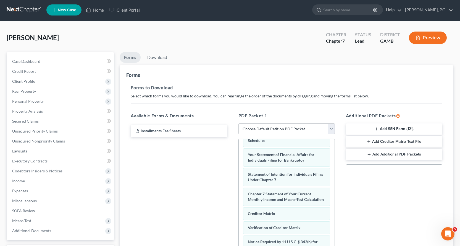
scroll to position [0, 0]
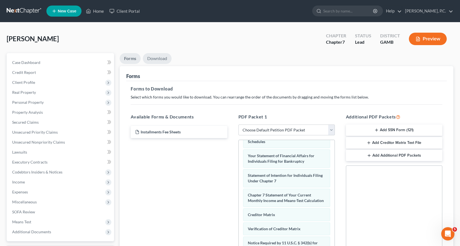
click at [161, 57] on link "Download" at bounding box center [157, 58] width 29 height 11
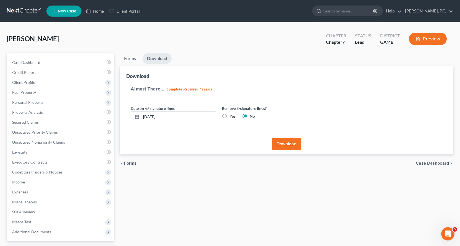
click at [291, 145] on button "Download" at bounding box center [286, 144] width 29 height 12
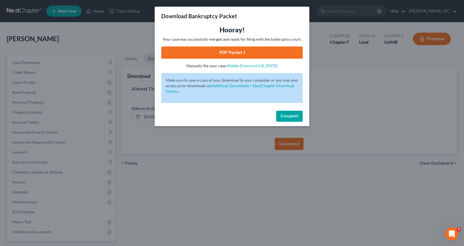
click at [225, 52] on link "PDF Packet 1" at bounding box center [231, 52] width 141 height 12
click at [292, 119] on button "Complete!" at bounding box center [289, 116] width 27 height 11
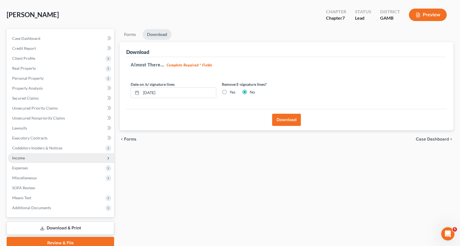
scroll to position [48, 0]
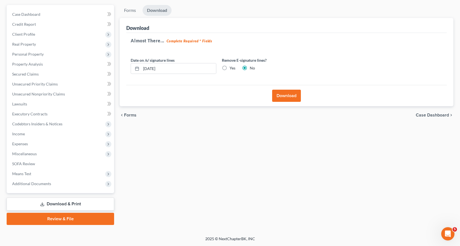
click at [57, 217] on link "Review & File" at bounding box center [60, 218] width 107 height 12
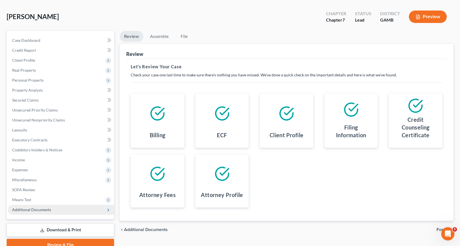
scroll to position [48, 0]
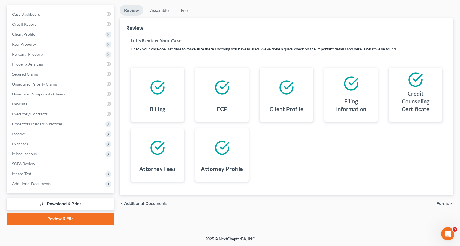
click at [58, 203] on link "Download & Print" at bounding box center [60, 203] width 107 height 13
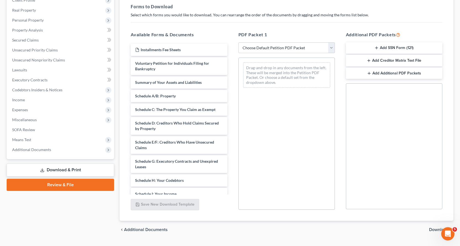
scroll to position [83, 0]
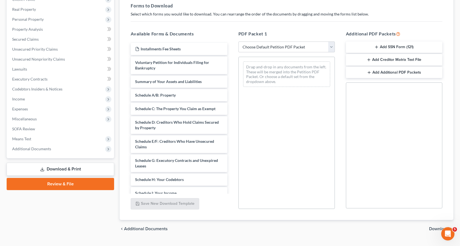
drag, startPoint x: 387, startPoint y: 46, endPoint x: 359, endPoint y: 57, distance: 29.9
click at [322, 78] on div "Available Forms & Documents Installments Fee Sheets Voluntary Petition for Indi…" at bounding box center [286, 119] width 323 height 187
click at [386, 46] on button "Add SSN Form (121)" at bounding box center [394, 47] width 96 height 12
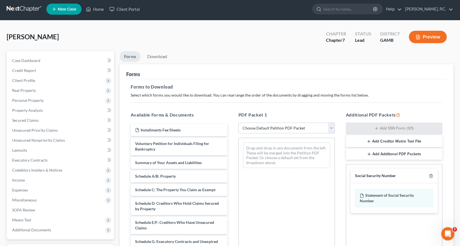
scroll to position [0, 0]
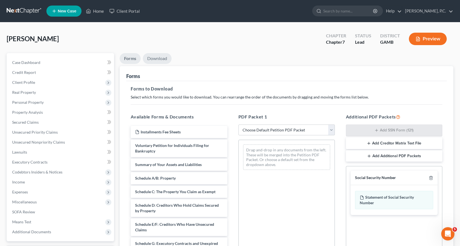
click at [157, 57] on link "Download" at bounding box center [157, 58] width 29 height 11
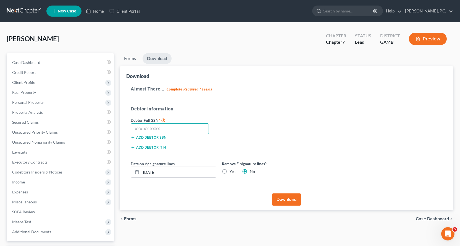
click at [149, 126] on input "text" at bounding box center [170, 128] width 78 height 11
type input "259-21-4313"
click at [286, 200] on button "Download" at bounding box center [286, 199] width 29 height 12
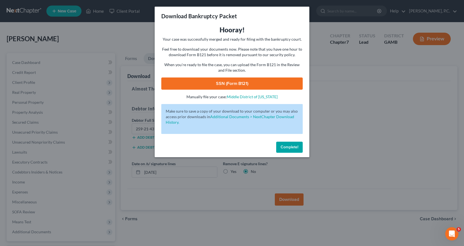
click at [228, 86] on link "SSN (Form B121)" at bounding box center [231, 83] width 141 height 12
click at [285, 148] on span "Complete!" at bounding box center [290, 146] width 18 height 5
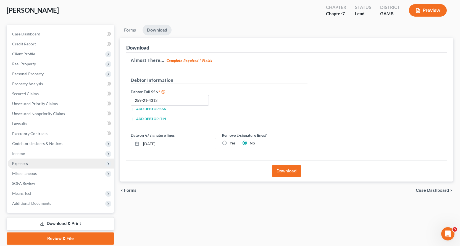
scroll to position [48, 0]
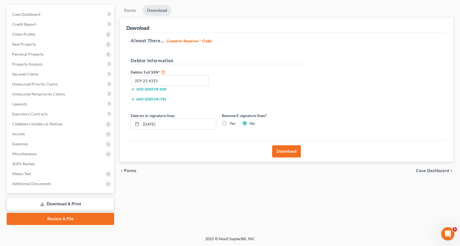
click at [53, 220] on link "Review & File" at bounding box center [60, 218] width 107 height 12
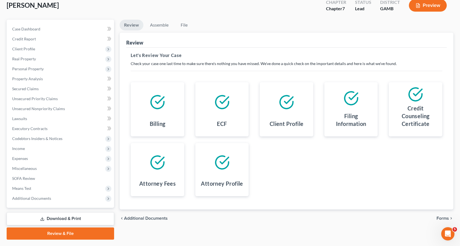
scroll to position [48, 0]
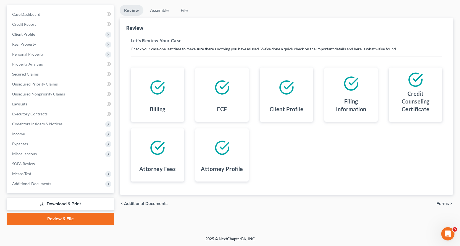
click at [64, 203] on link "Download & Print" at bounding box center [60, 203] width 107 height 13
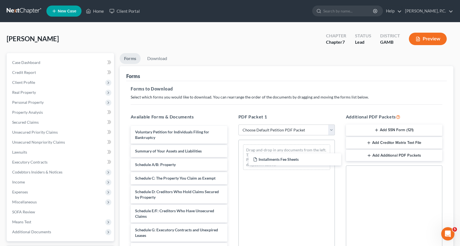
drag, startPoint x: 152, startPoint y: 132, endPoint x: 284, endPoint y: 151, distance: 132.8
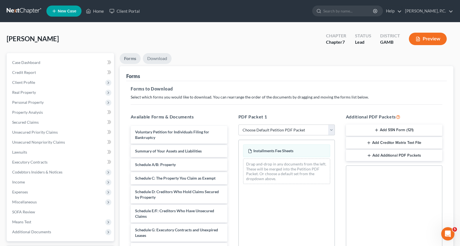
click at [160, 56] on link "Download" at bounding box center [157, 58] width 29 height 11
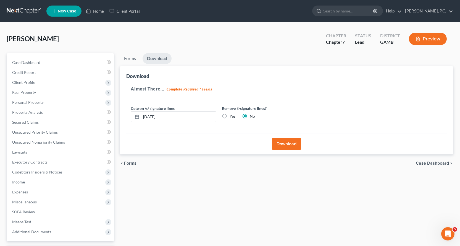
click at [288, 143] on button "Download" at bounding box center [286, 144] width 29 height 12
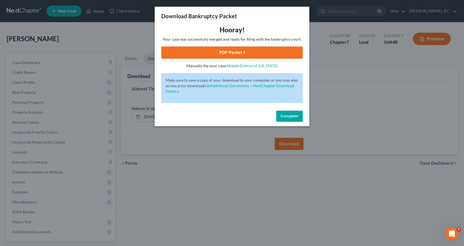
click at [225, 51] on link "PDF Packet 1" at bounding box center [231, 52] width 141 height 12
click at [289, 116] on span "Complete!" at bounding box center [290, 116] width 18 height 5
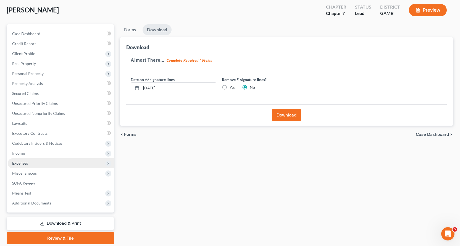
scroll to position [48, 0]
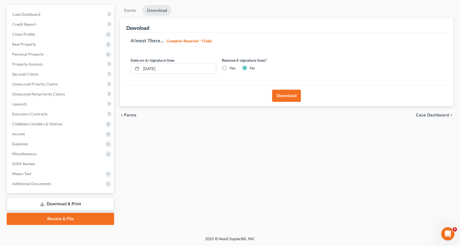
click at [58, 220] on link "Review & File" at bounding box center [60, 218] width 107 height 12
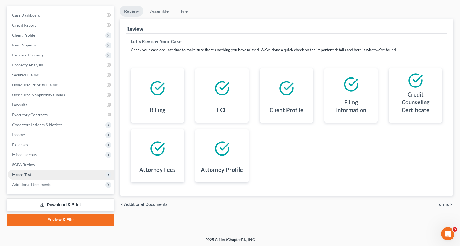
scroll to position [48, 0]
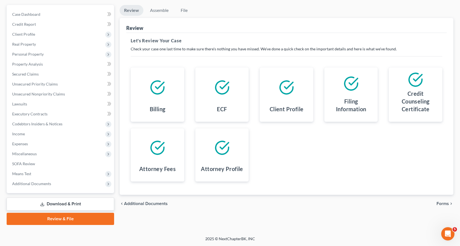
click at [56, 203] on link "Download & Print" at bounding box center [60, 203] width 107 height 13
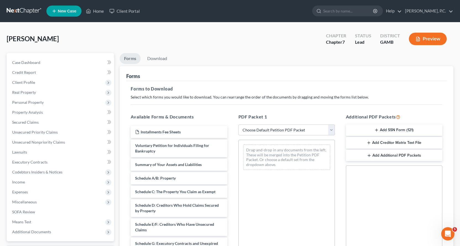
click at [383, 141] on button "Add Creditor Matrix Text File" at bounding box center [394, 143] width 96 height 12
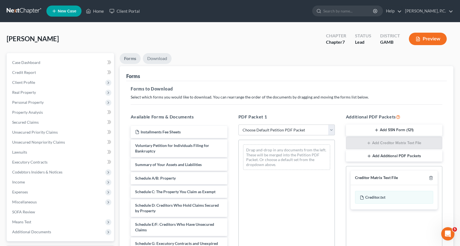
click at [159, 57] on link "Download" at bounding box center [157, 58] width 29 height 11
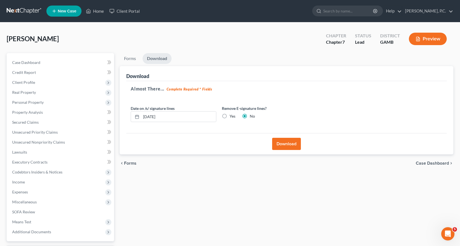
click at [286, 143] on button "Download" at bounding box center [286, 144] width 29 height 12
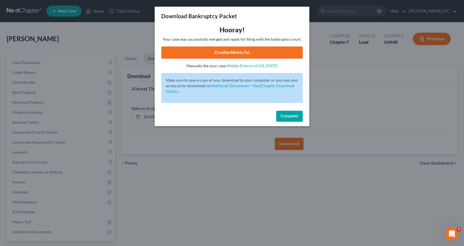
click at [212, 51] on link "CreditorMatrix.txt" at bounding box center [231, 52] width 141 height 12
click at [293, 114] on span "Complete!" at bounding box center [290, 116] width 18 height 5
